Goal: Find specific page/section: Find specific page/section

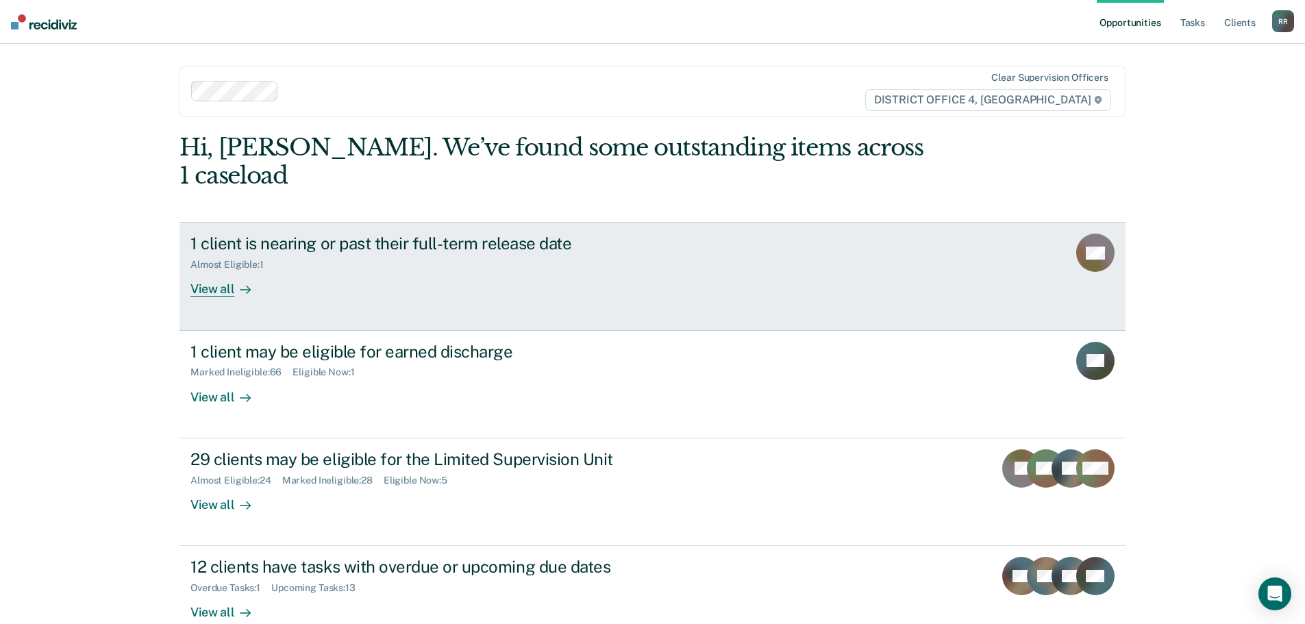
click at [210, 271] on div "View all" at bounding box center [228, 284] width 77 height 27
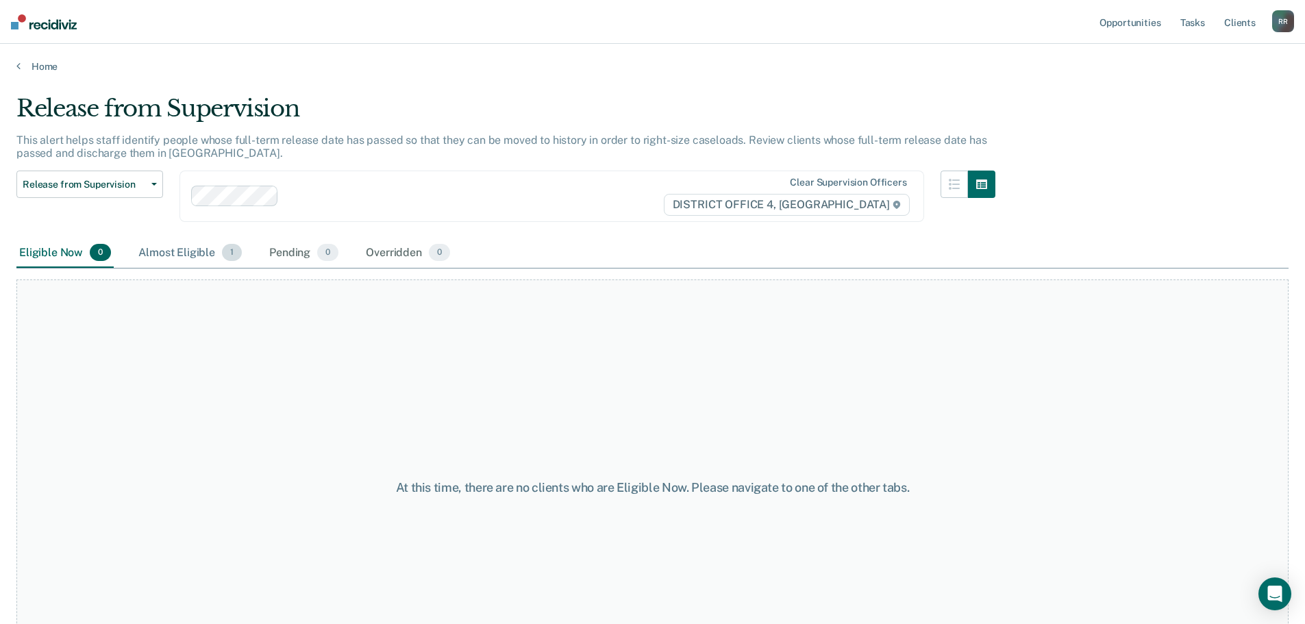
click at [201, 254] on div "Almost Eligible 1" at bounding box center [190, 253] width 109 height 30
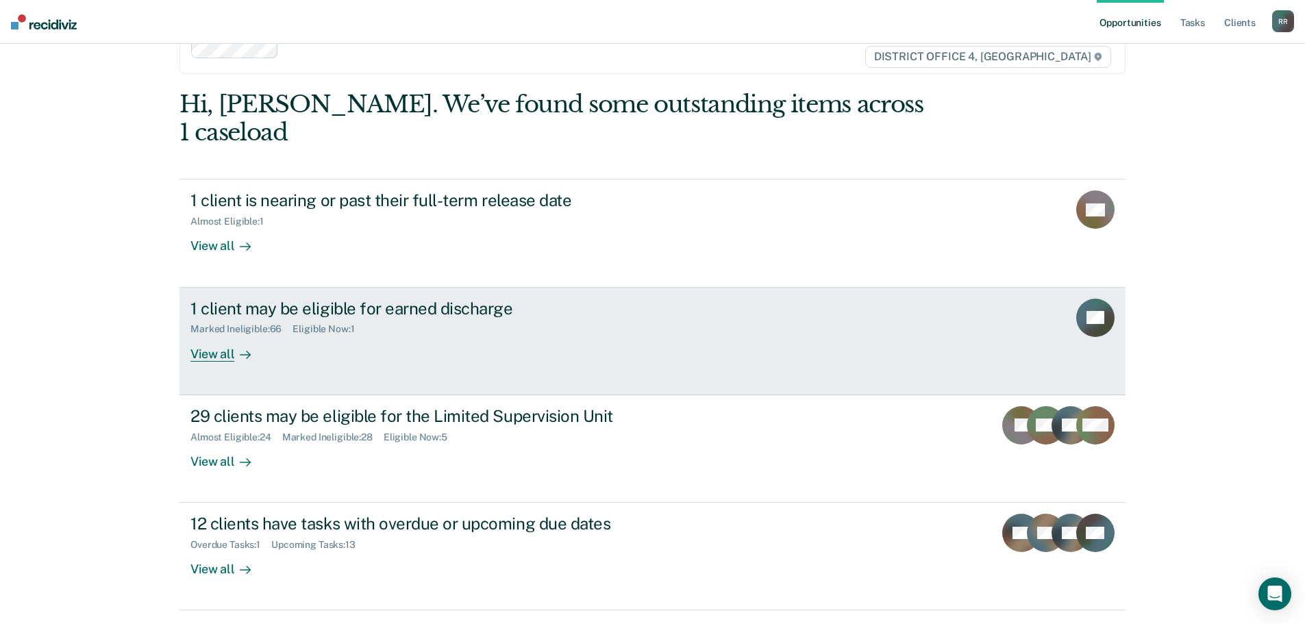
scroll to position [56, 0]
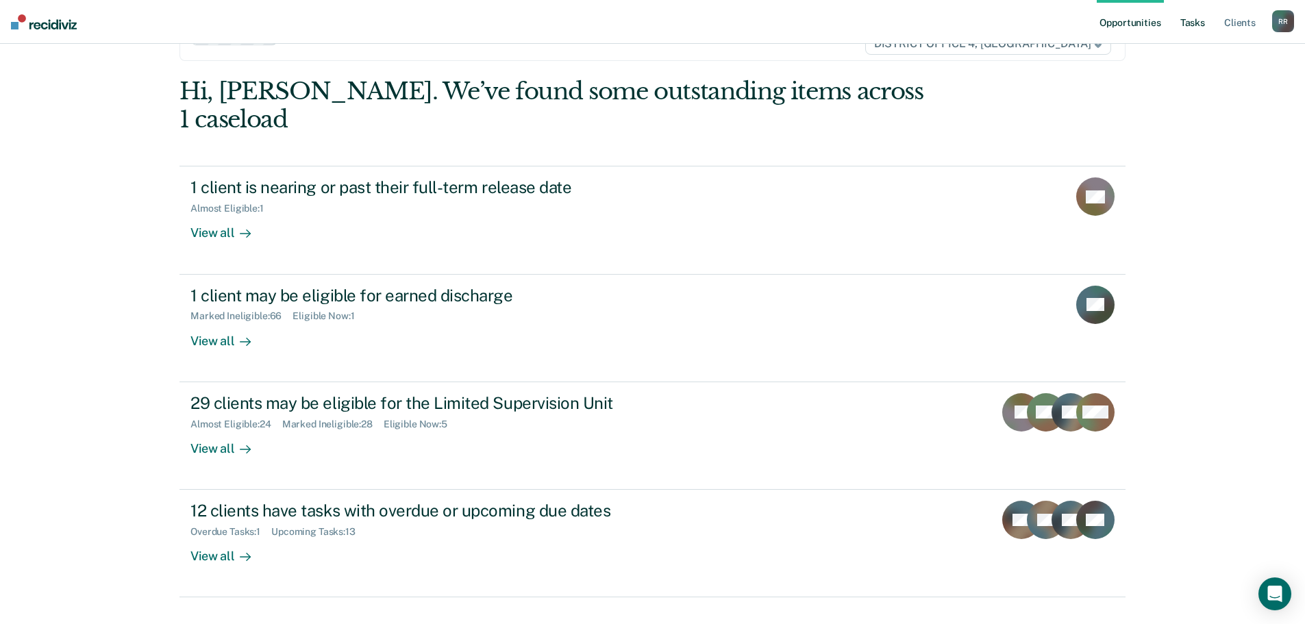
click at [1186, 24] on link "Tasks" at bounding box center [1193, 22] width 30 height 44
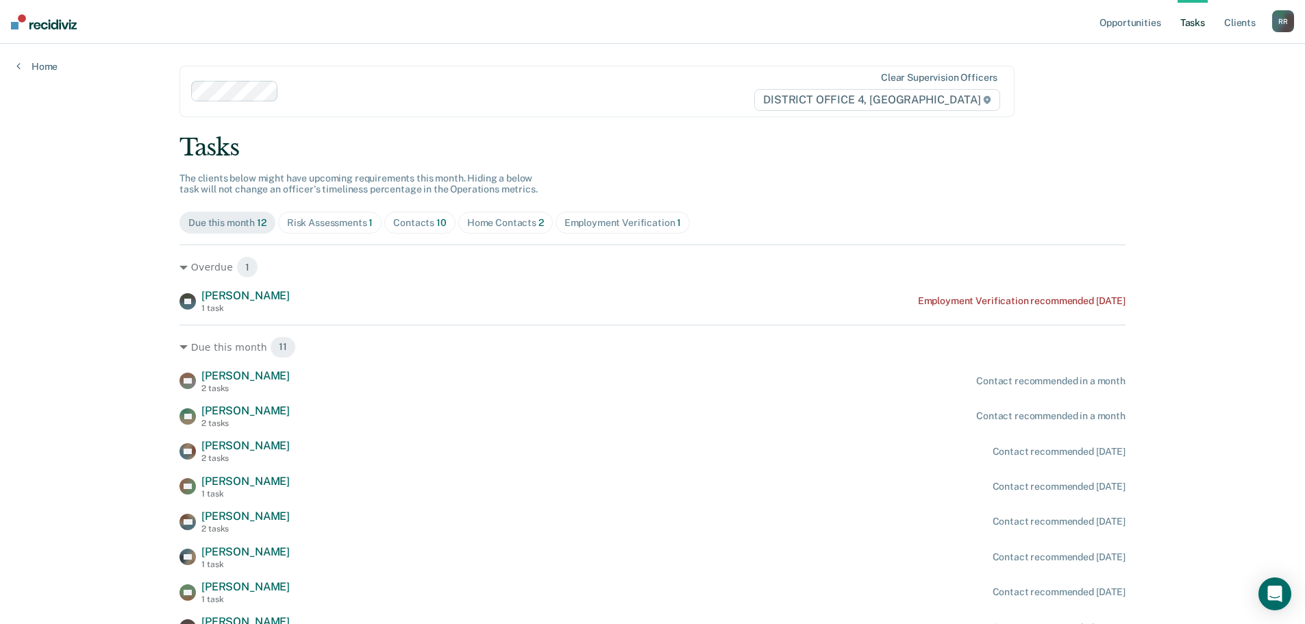
click at [495, 223] on div "Home Contacts 2" at bounding box center [505, 223] width 77 height 12
